Goal: Transaction & Acquisition: Purchase product/service

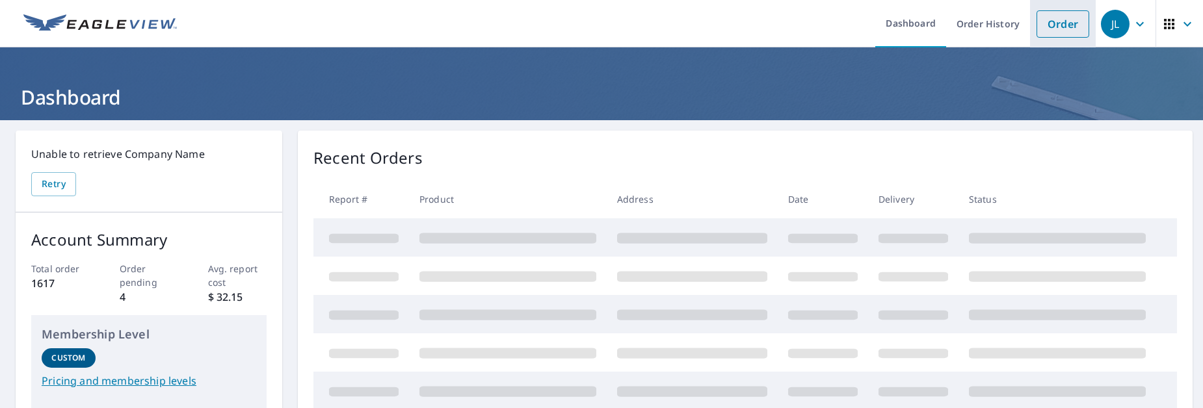
click at [1055, 25] on link "Order" at bounding box center [1063, 23] width 53 height 27
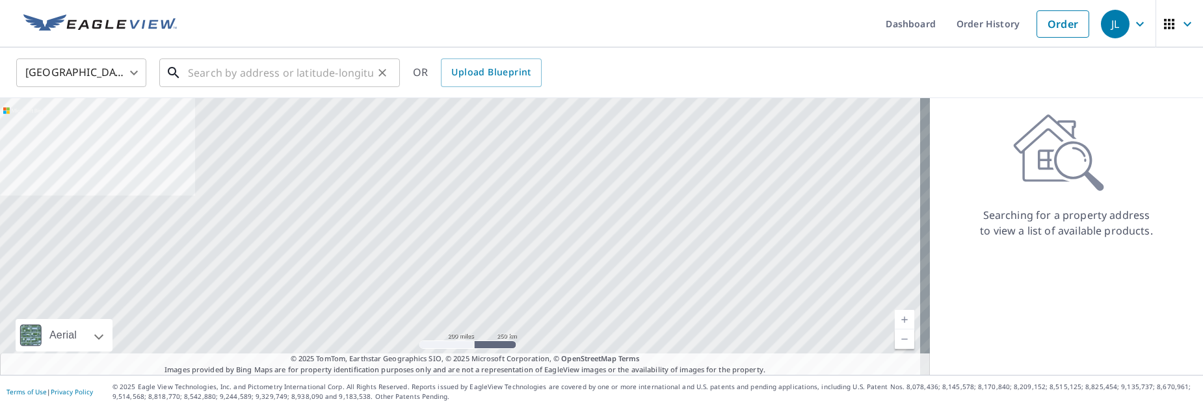
click at [215, 69] on input "text" at bounding box center [280, 73] width 185 height 36
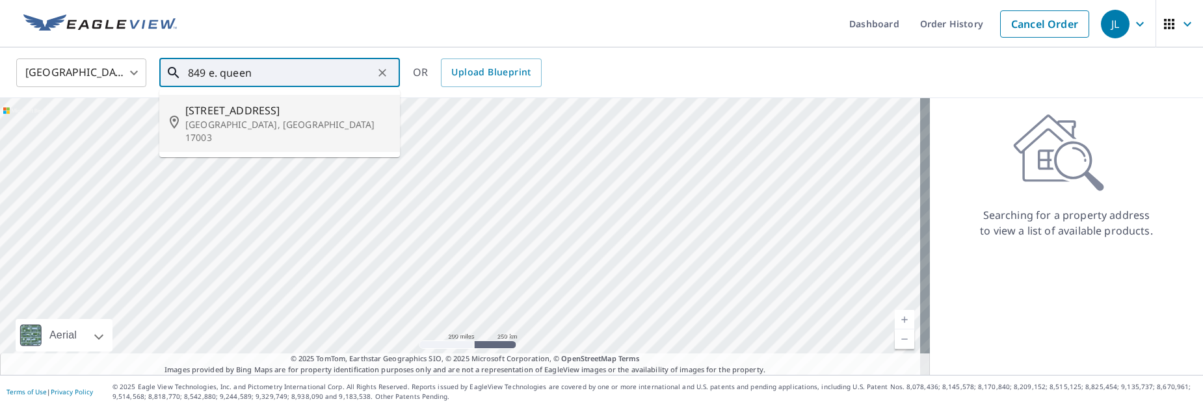
click at [217, 114] on span "[STREET_ADDRESS]" at bounding box center [287, 111] width 204 height 16
type input "[STREET_ADDRESS]"
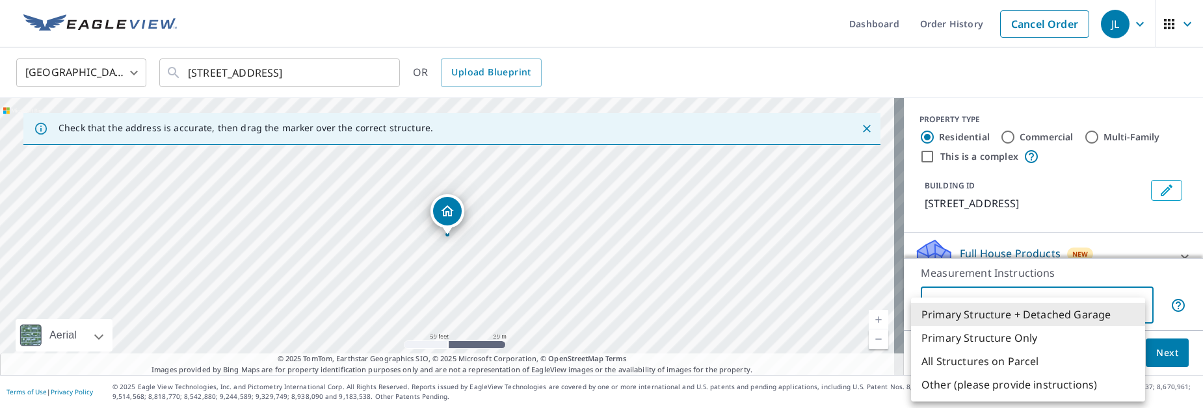
click at [1136, 308] on body "JL JL Dashboard Order History Cancel Order JL [GEOGRAPHIC_DATA] [GEOGRAPHIC_DAT…" at bounding box center [601, 204] width 1203 height 408
click at [1062, 331] on li "Primary Structure Only" at bounding box center [1028, 338] width 234 height 23
type input "2"
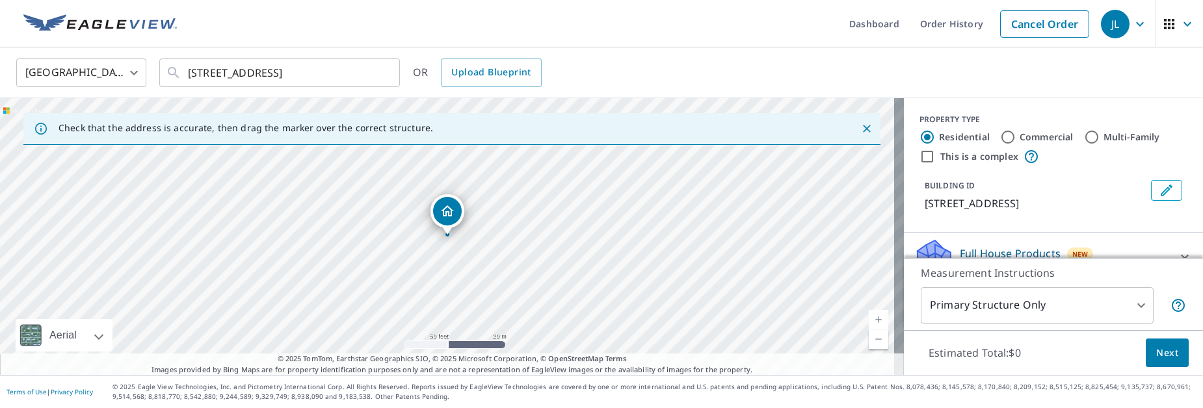
click at [1047, 213] on div "BUILDING ID [STREET_ADDRESS]" at bounding box center [1054, 196] width 268 height 42
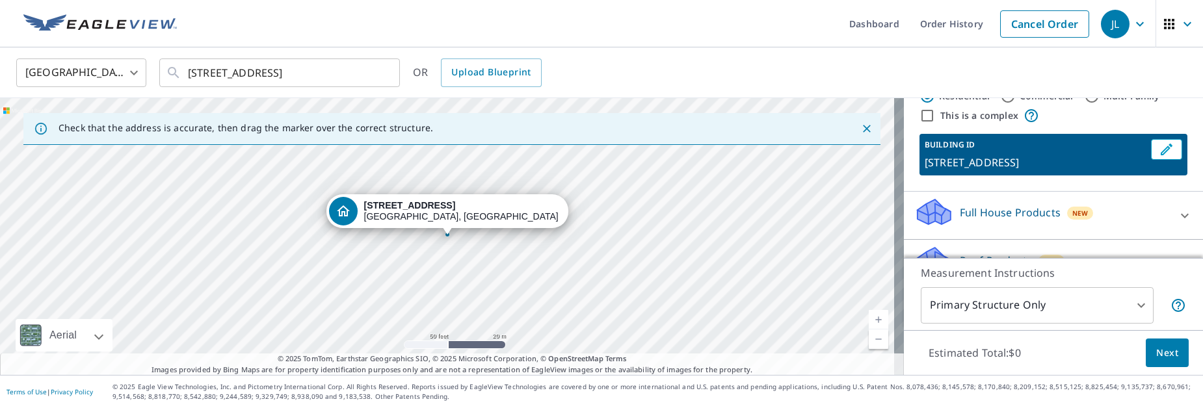
scroll to position [65, 0]
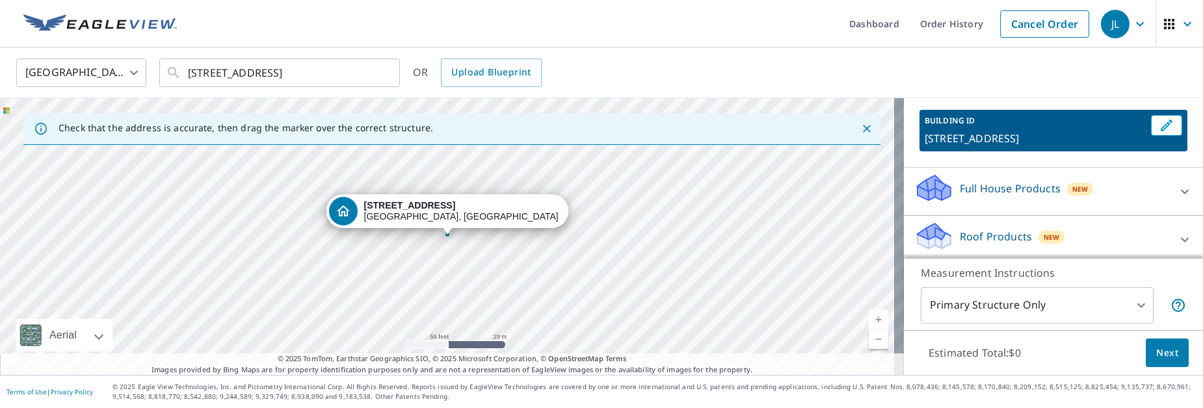
click at [991, 230] on p "Roof Products" at bounding box center [996, 237] width 72 height 16
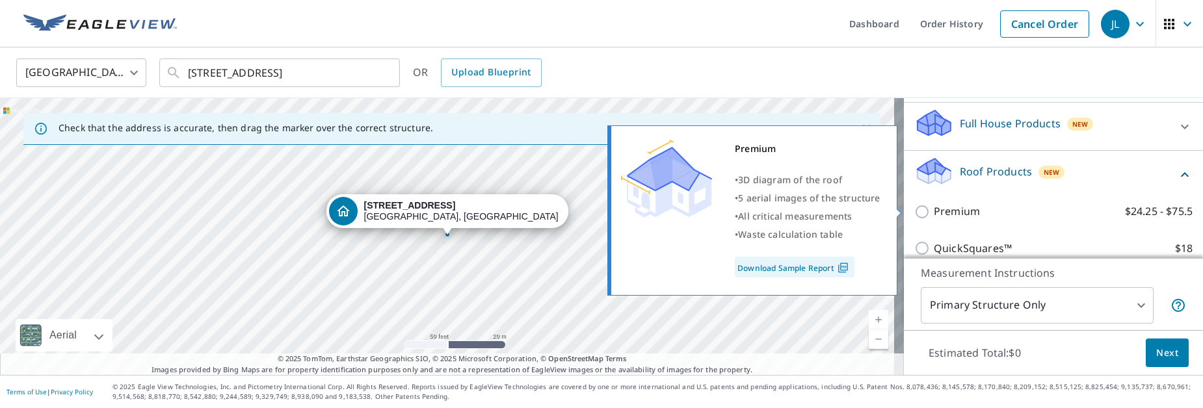
click at [958, 211] on p "Premium" at bounding box center [957, 212] width 46 height 16
click at [934, 211] on input "Premium $24.25 - $75.5" at bounding box center [925, 212] width 20 height 16
checkbox input "true"
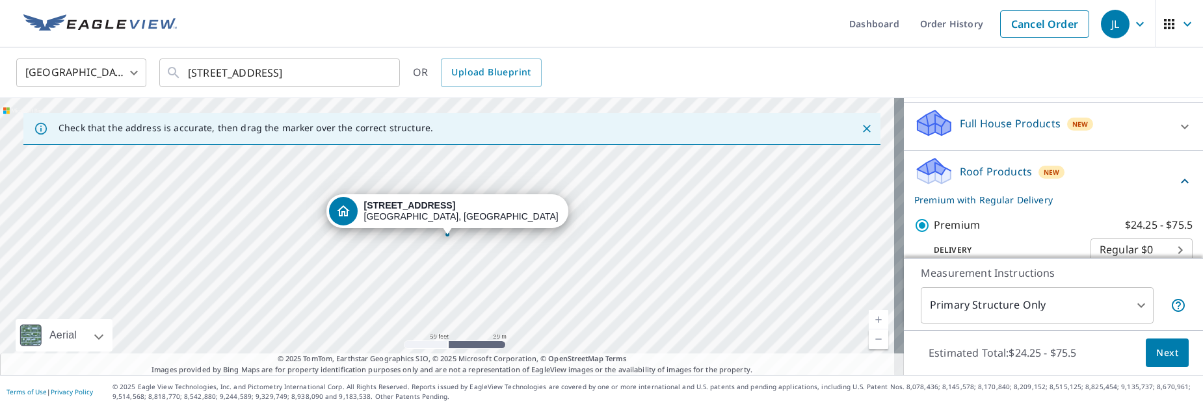
click at [1157, 349] on span "Next" at bounding box center [1168, 353] width 22 height 16
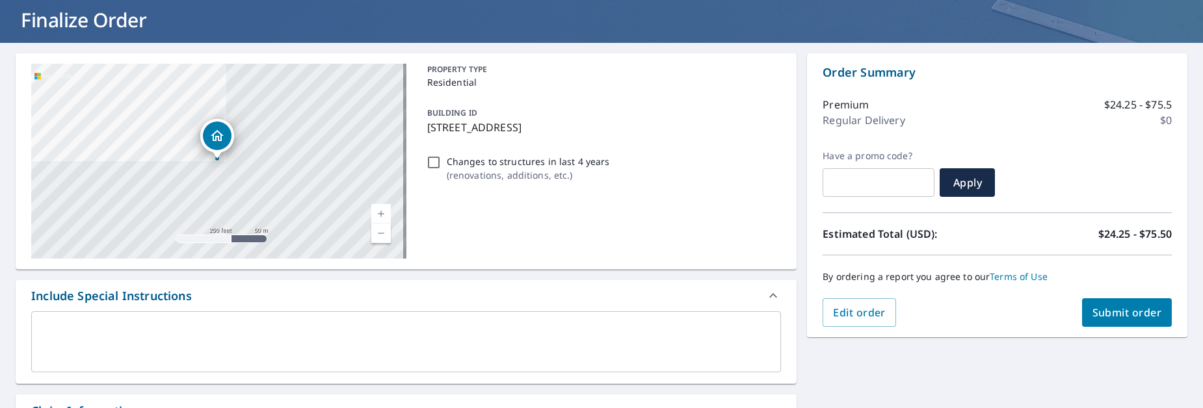
scroll to position [130, 0]
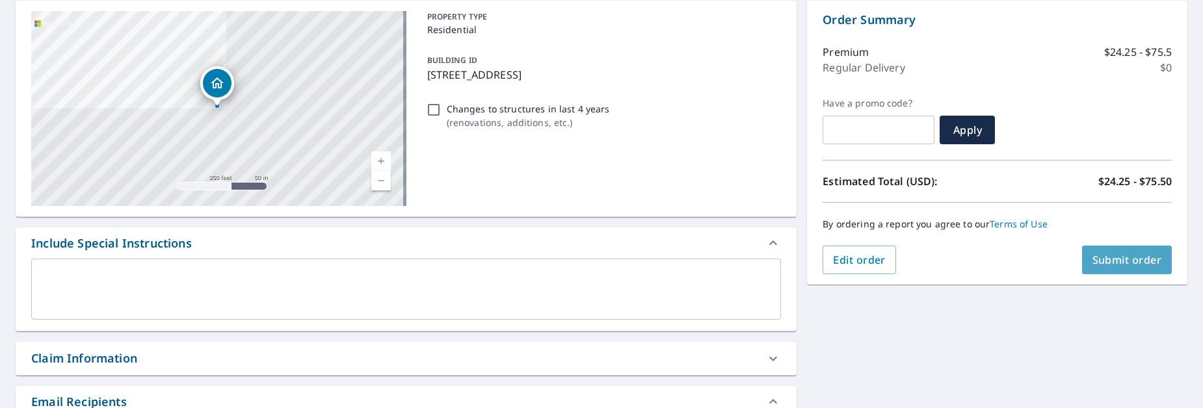
click at [1135, 257] on span "Submit order" at bounding box center [1128, 260] width 70 height 14
checkbox input "true"
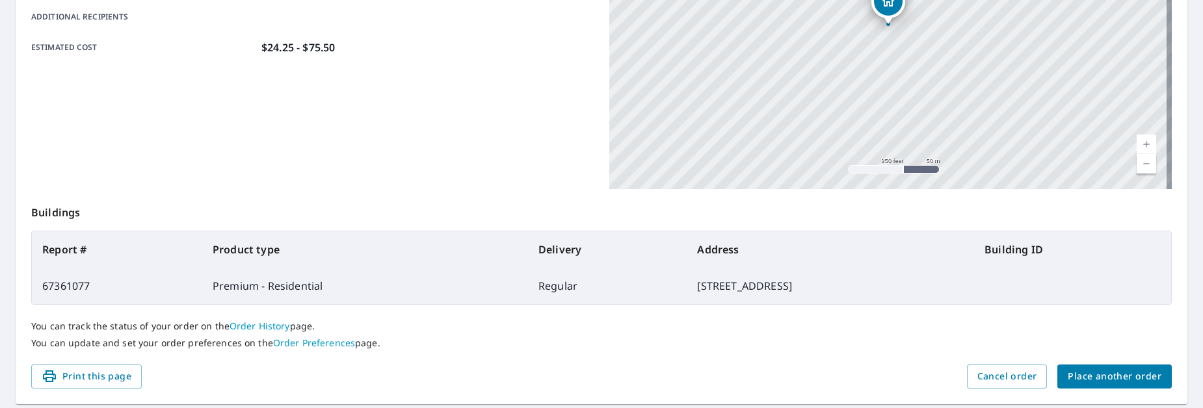
scroll to position [354, 0]
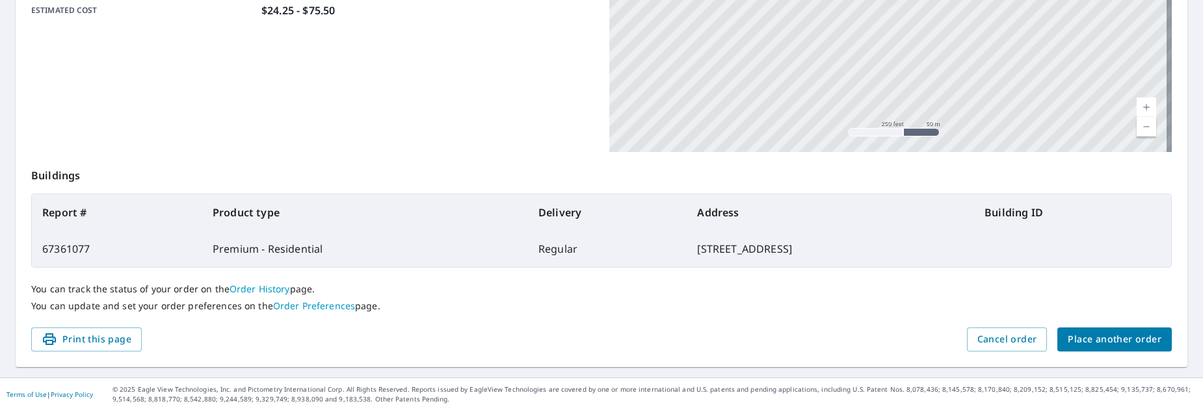
click at [1111, 332] on span "Place another order" at bounding box center [1115, 340] width 94 height 16
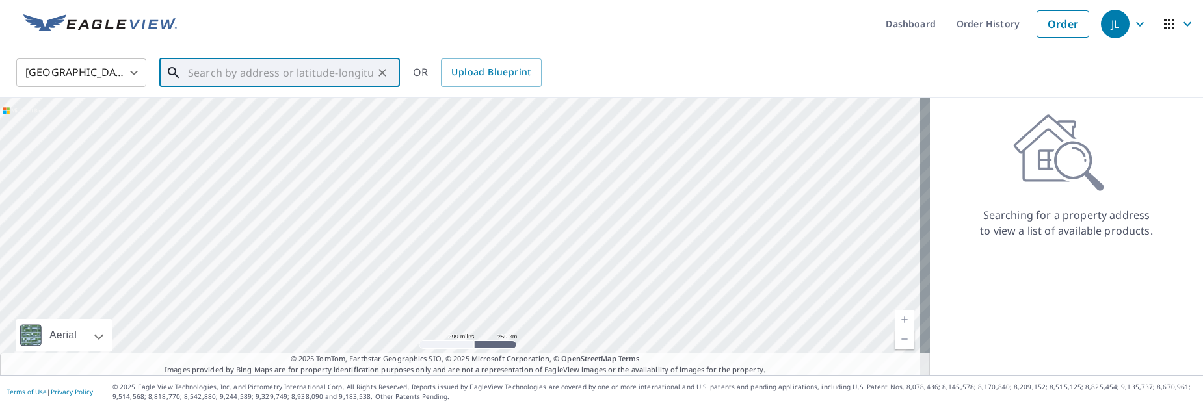
click at [306, 84] on input "text" at bounding box center [280, 73] width 185 height 36
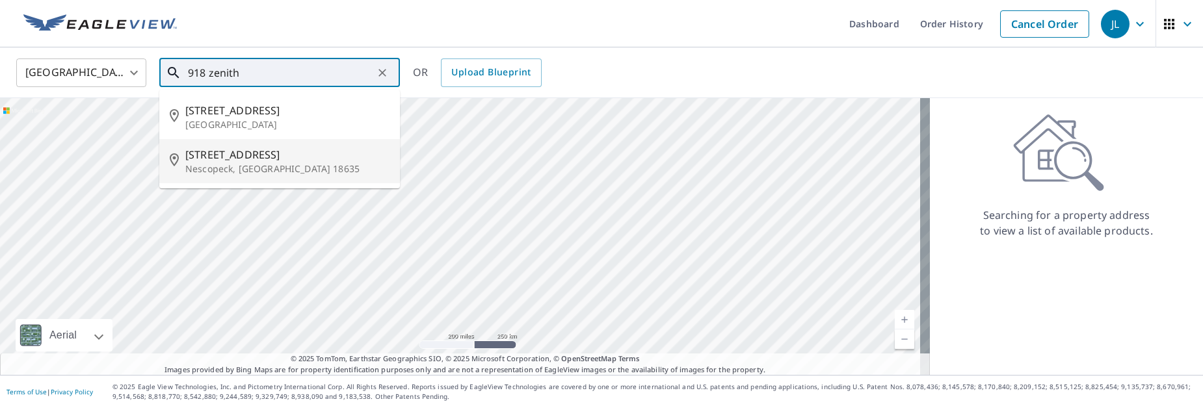
click at [276, 150] on span "[STREET_ADDRESS]" at bounding box center [287, 155] width 204 height 16
type input "[STREET_ADDRESS]"
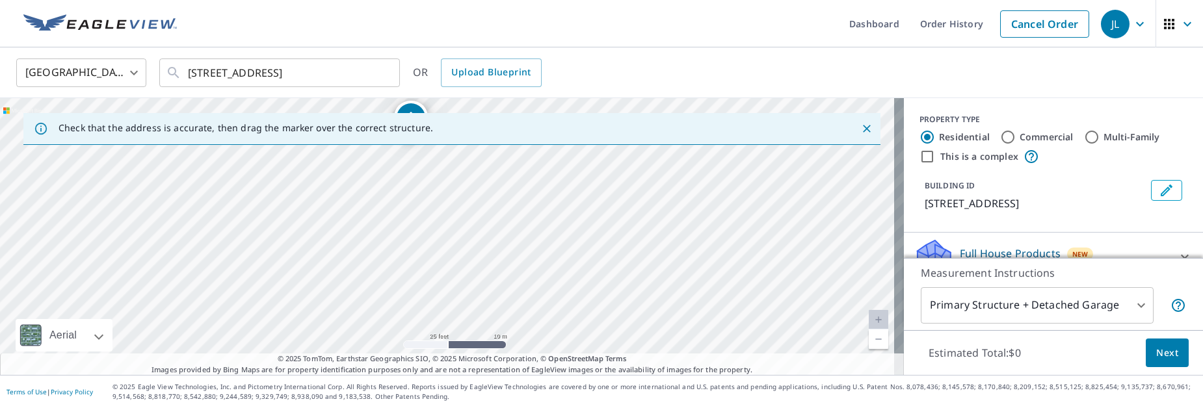
drag, startPoint x: 467, startPoint y: 272, endPoint x: 431, endPoint y: 178, distance: 100.5
click at [431, 178] on div "[STREET_ADDRESS]" at bounding box center [452, 236] width 904 height 277
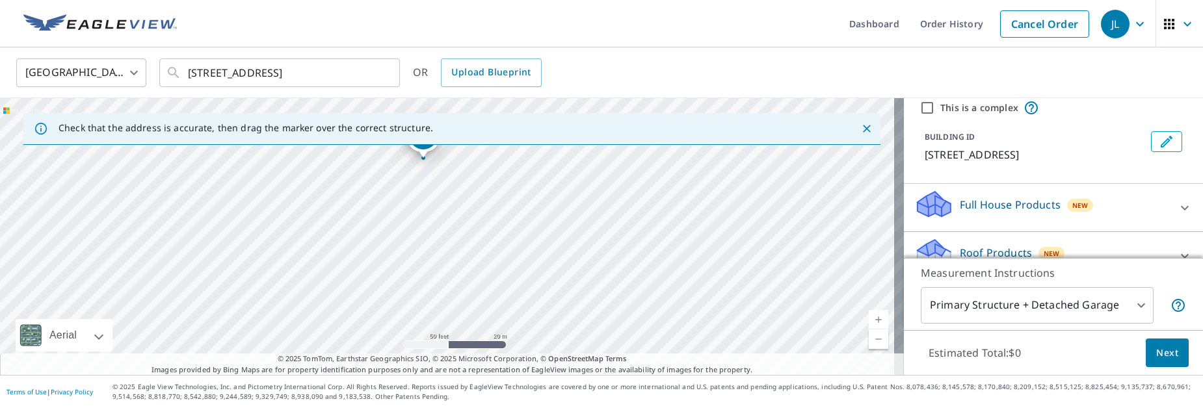
scroll to position [65, 0]
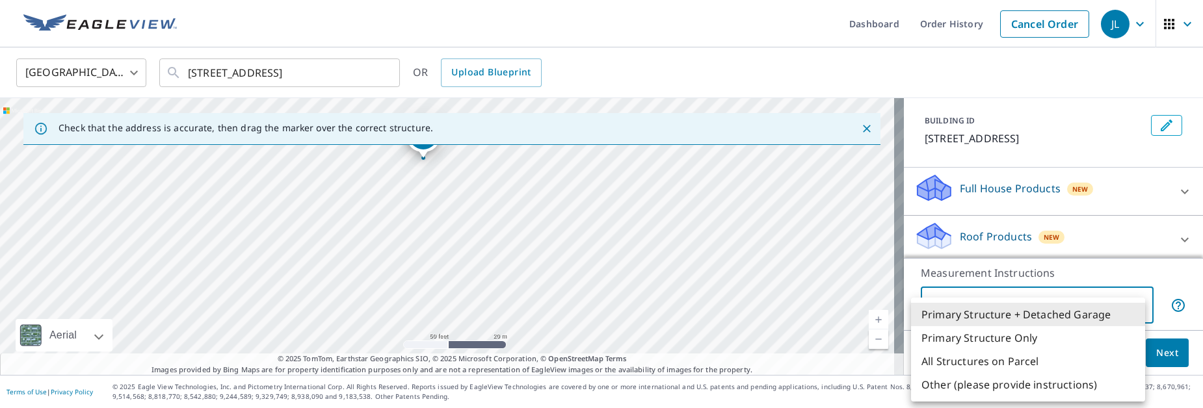
click at [1134, 310] on body "JL JL Dashboard Order History Cancel Order JL [GEOGRAPHIC_DATA] US ​ [STREET_AD…" at bounding box center [601, 204] width 1203 height 408
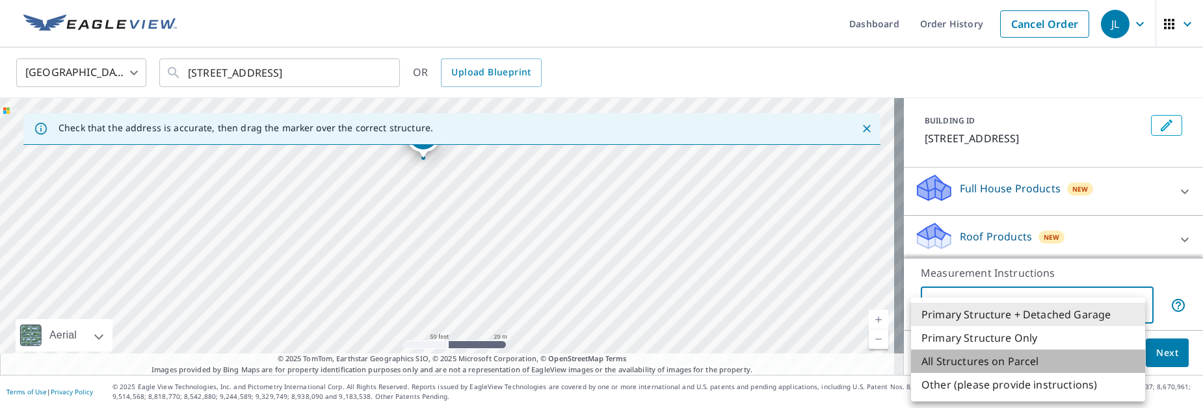
click at [1015, 356] on li "All Structures on Parcel" at bounding box center [1028, 361] width 234 height 23
type input "3"
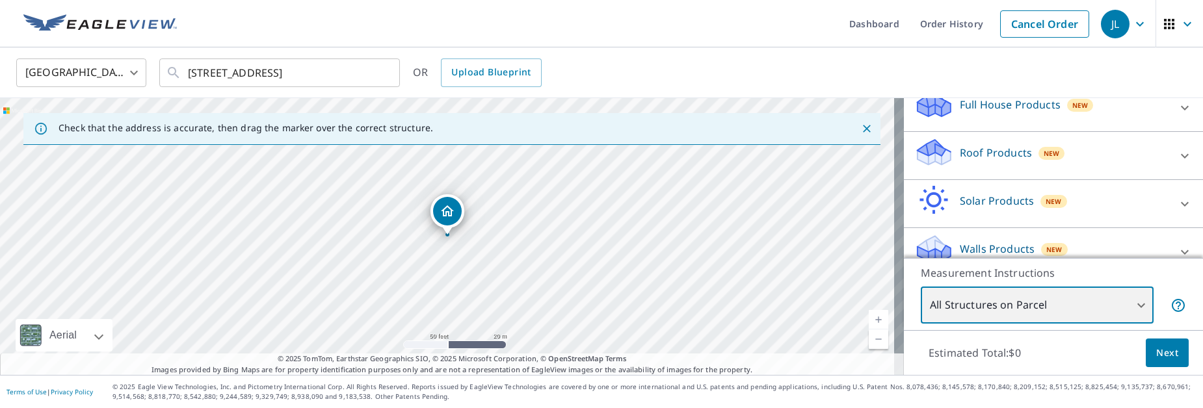
scroll to position [159, 0]
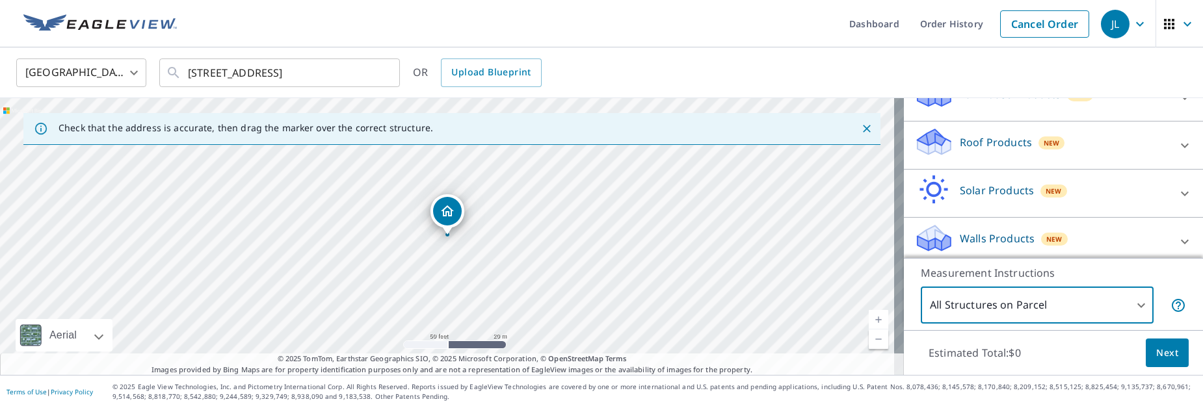
click at [972, 137] on p "Roof Products" at bounding box center [996, 143] width 72 height 16
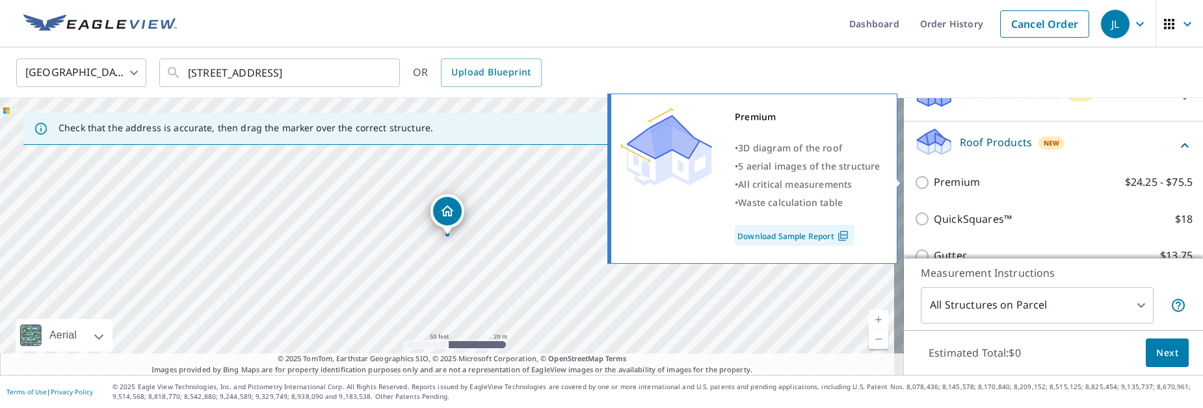
click at [946, 176] on p "Premium" at bounding box center [957, 182] width 46 height 16
click at [934, 176] on input "Premium $24.25 - $75.5" at bounding box center [925, 183] width 20 height 16
checkbox input "true"
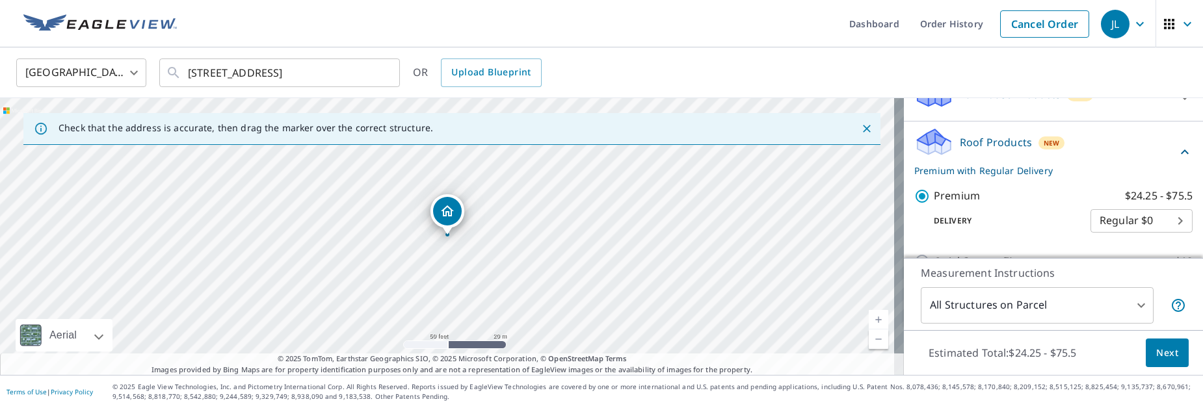
click at [1157, 354] on span "Next" at bounding box center [1168, 353] width 22 height 16
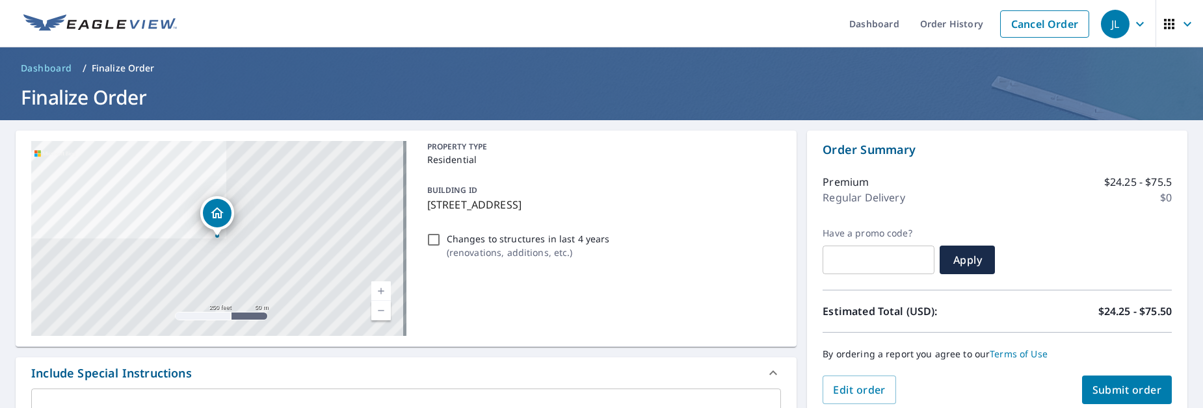
click at [1129, 394] on span "Submit order" at bounding box center [1128, 390] width 70 height 14
checkbox input "true"
